Goal: Navigation & Orientation: Find specific page/section

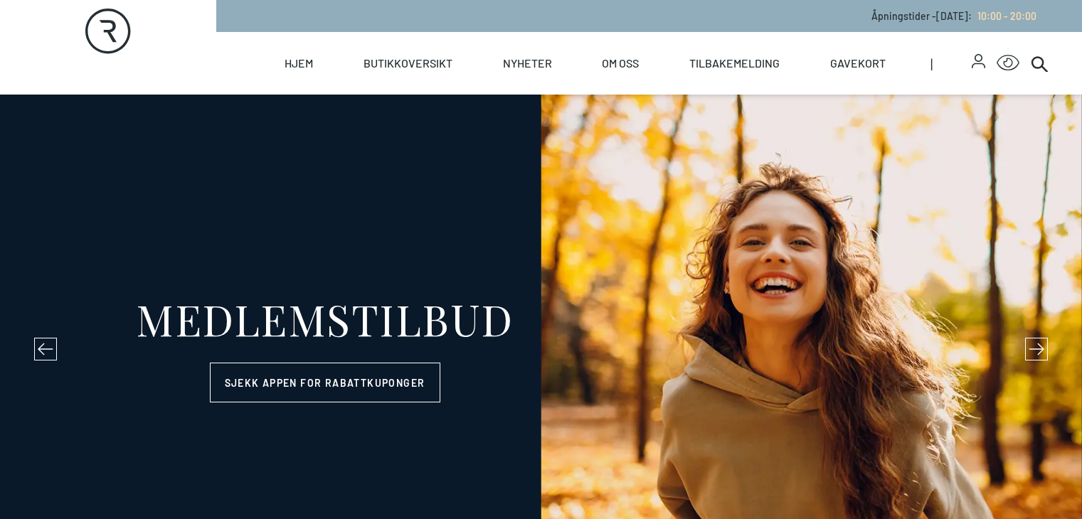
select select "NO"
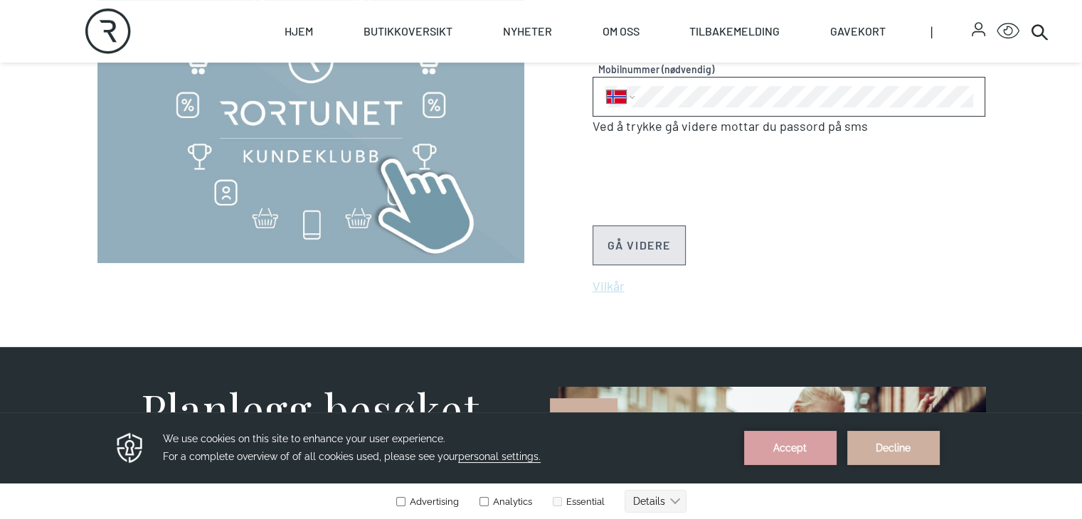
scroll to position [854, 0]
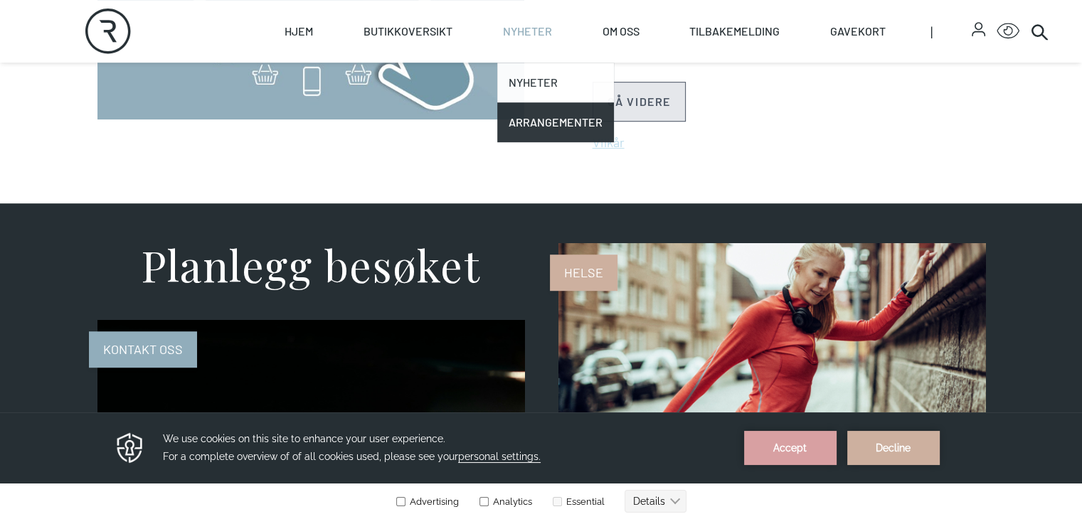
click at [575, 83] on link "Nyheter" at bounding box center [555, 83] width 117 height 40
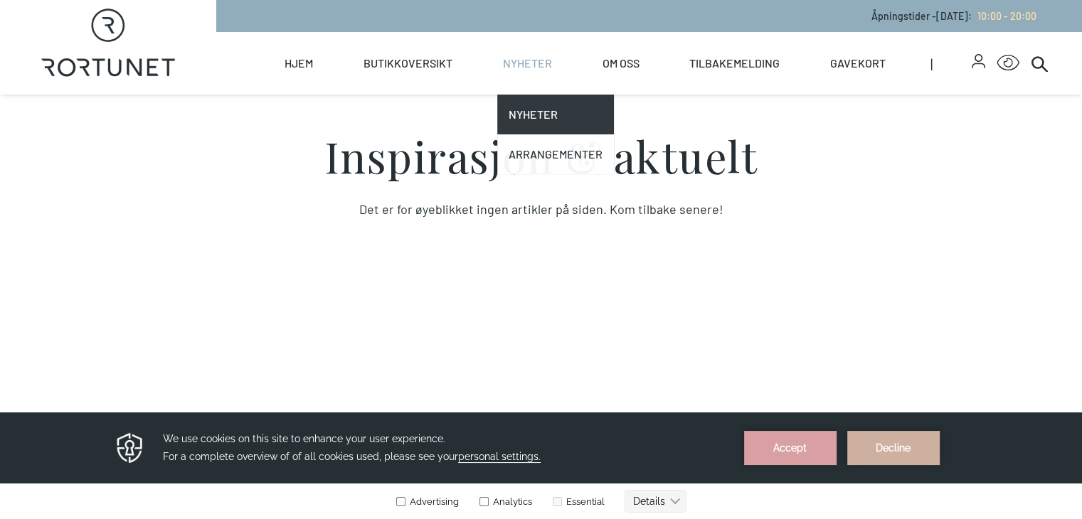
click at [583, 149] on link "Arrangementer" at bounding box center [555, 154] width 117 height 40
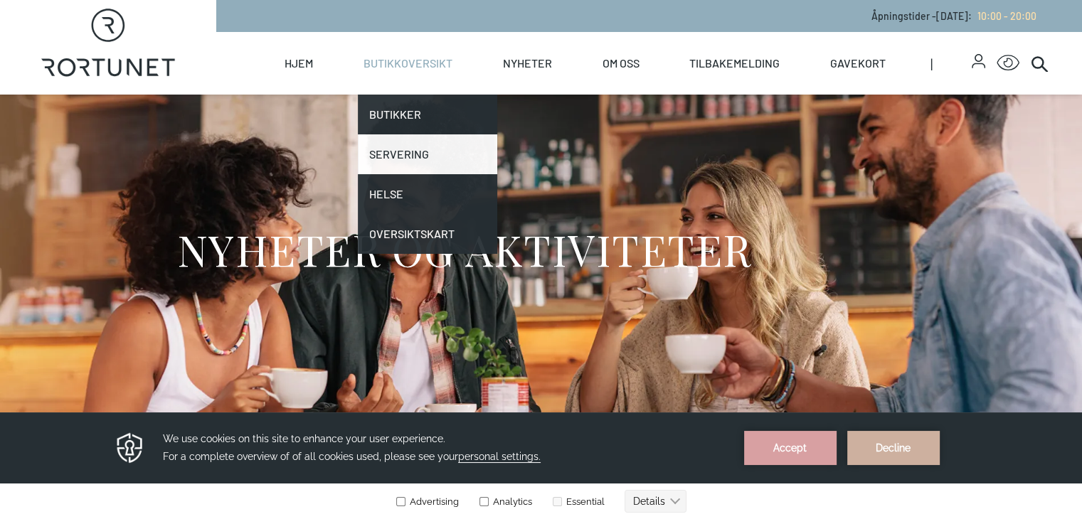
click at [452, 144] on link "Servering" at bounding box center [427, 154] width 139 height 40
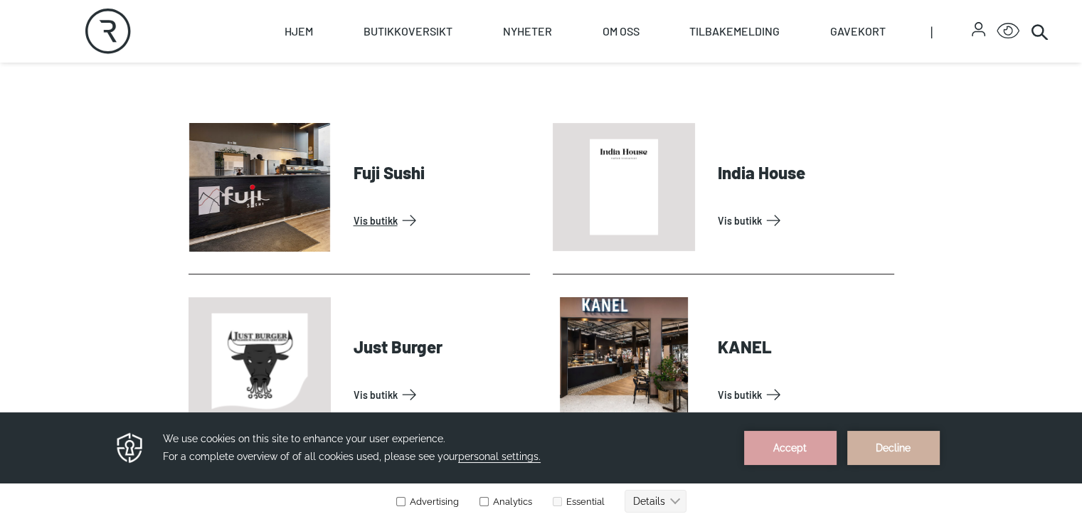
scroll to position [569, 0]
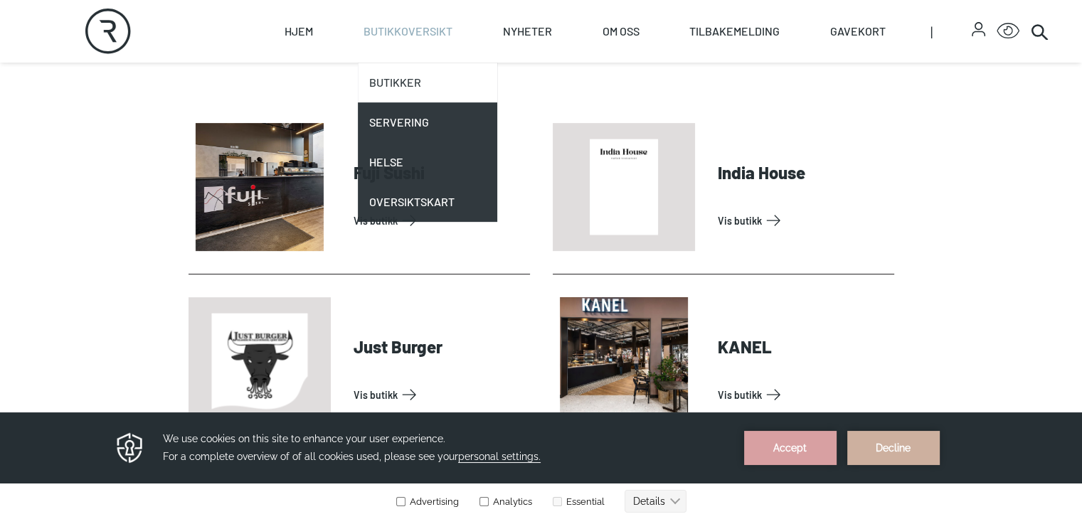
click at [441, 93] on link "Butikker" at bounding box center [427, 83] width 139 height 40
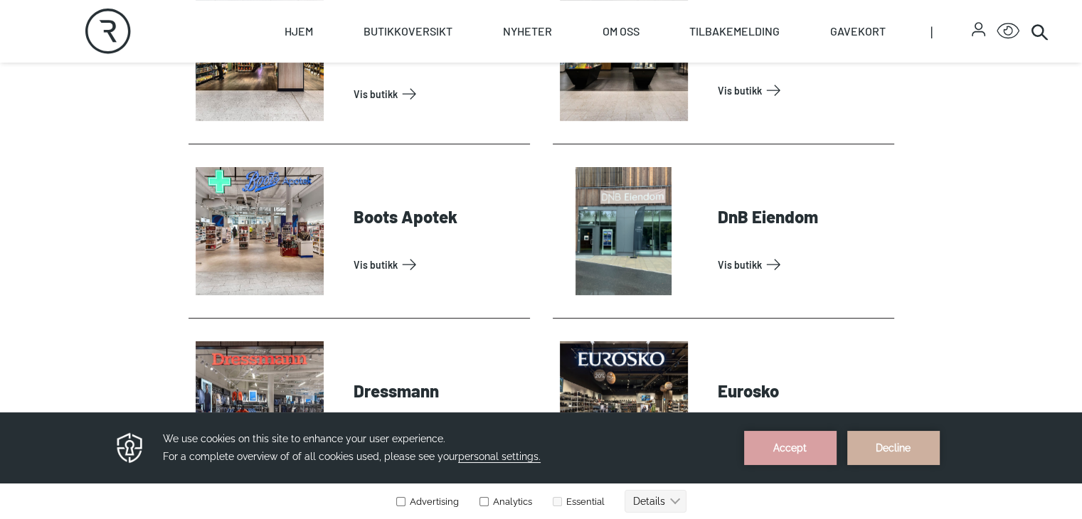
scroll to position [711, 0]
